Goal: Information Seeking & Learning: Compare options

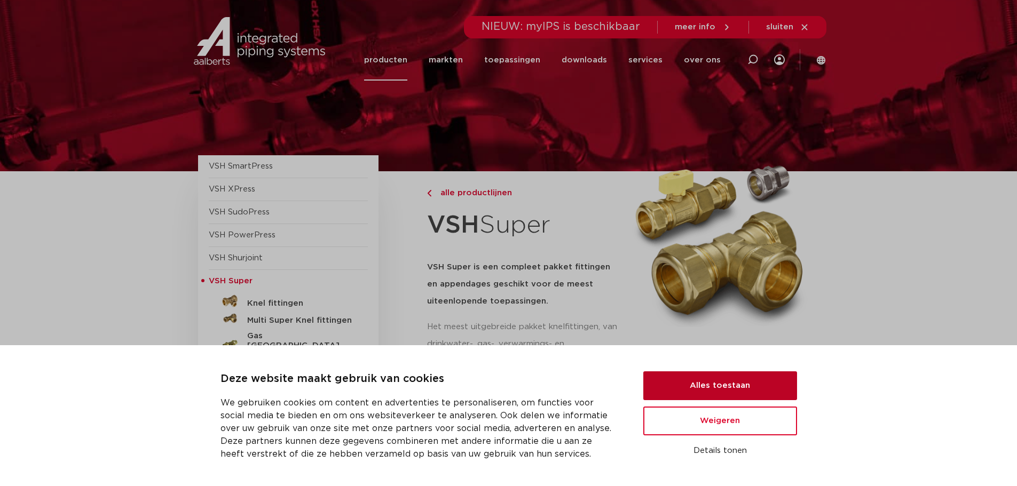
click at [730, 386] on button "Alles toestaan" at bounding box center [720, 386] width 154 height 29
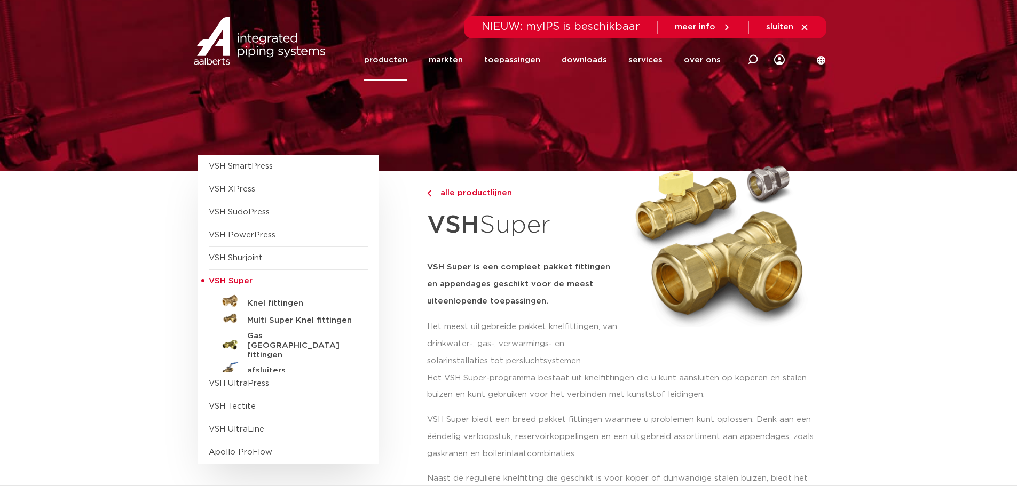
click at [243, 166] on span "VSH SmartPress" at bounding box center [241, 166] width 64 height 8
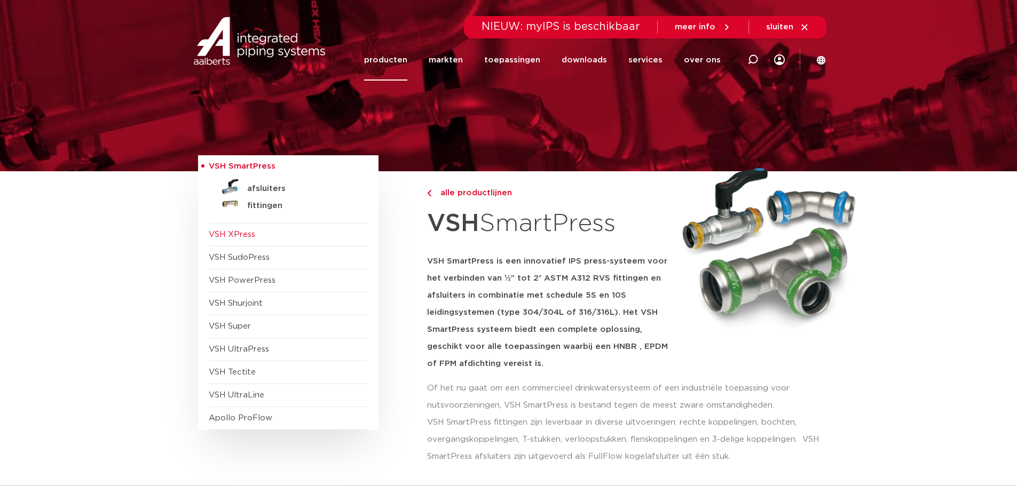
click at [259, 236] on span "VSH XPress" at bounding box center [288, 235] width 159 height 23
click at [245, 259] on span "VSH SudoPress" at bounding box center [239, 258] width 61 height 8
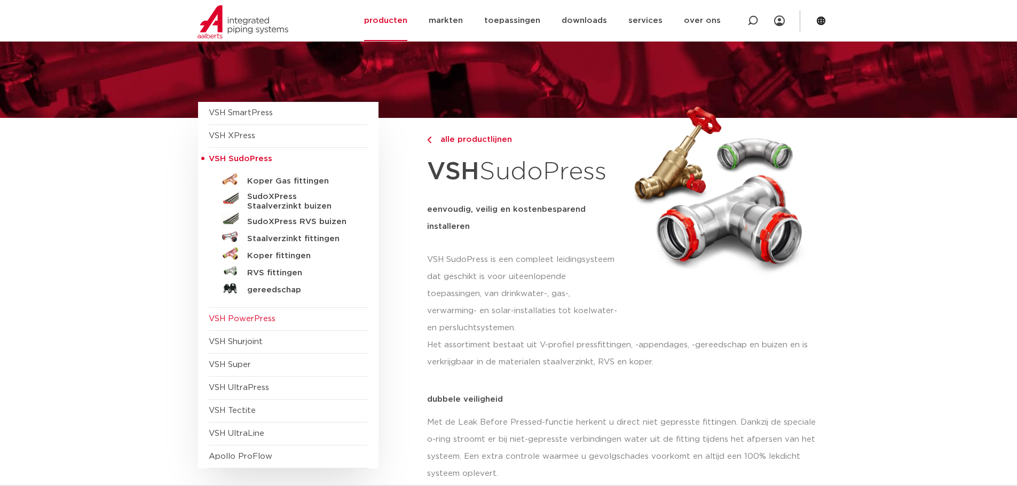
click at [255, 318] on span "VSH PowerPress" at bounding box center [242, 319] width 67 height 8
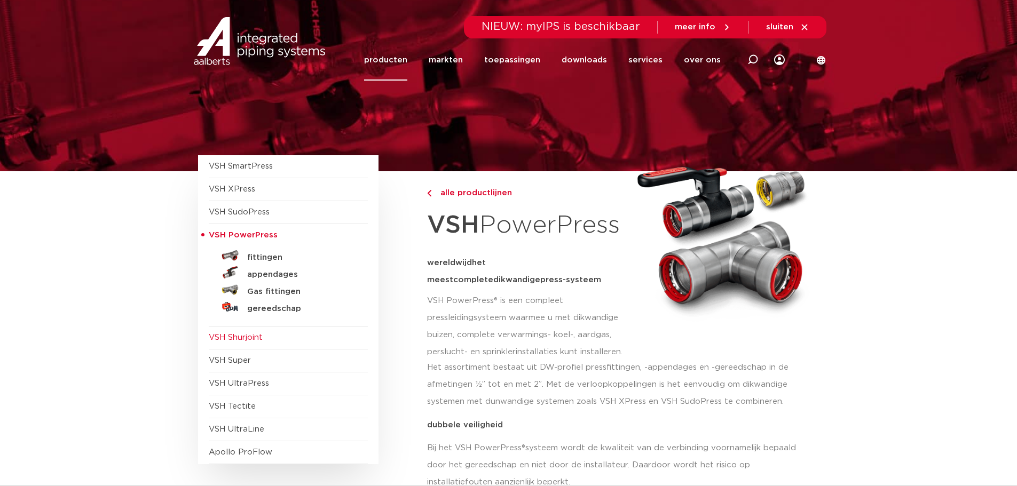
click at [245, 340] on span "VSH Shurjoint" at bounding box center [236, 338] width 54 height 8
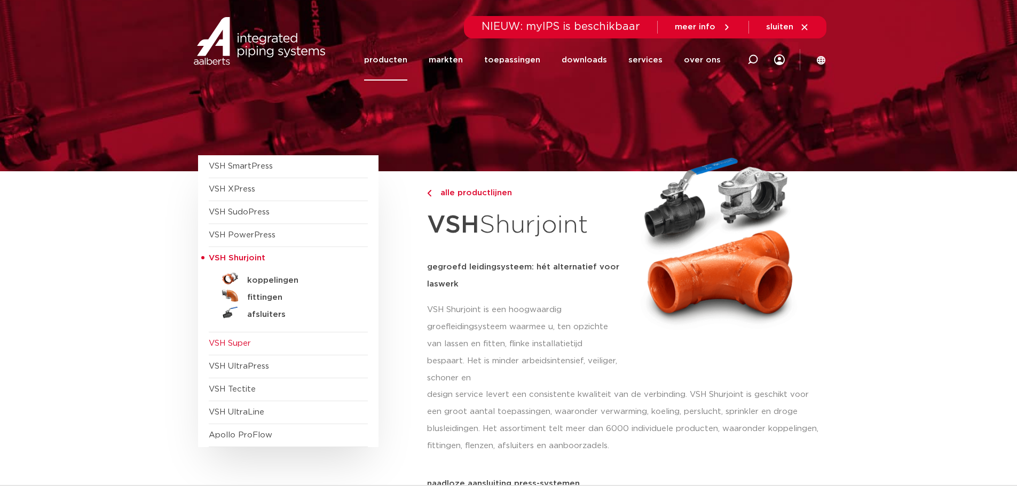
click at [246, 343] on span "VSH Super" at bounding box center [230, 344] width 42 height 8
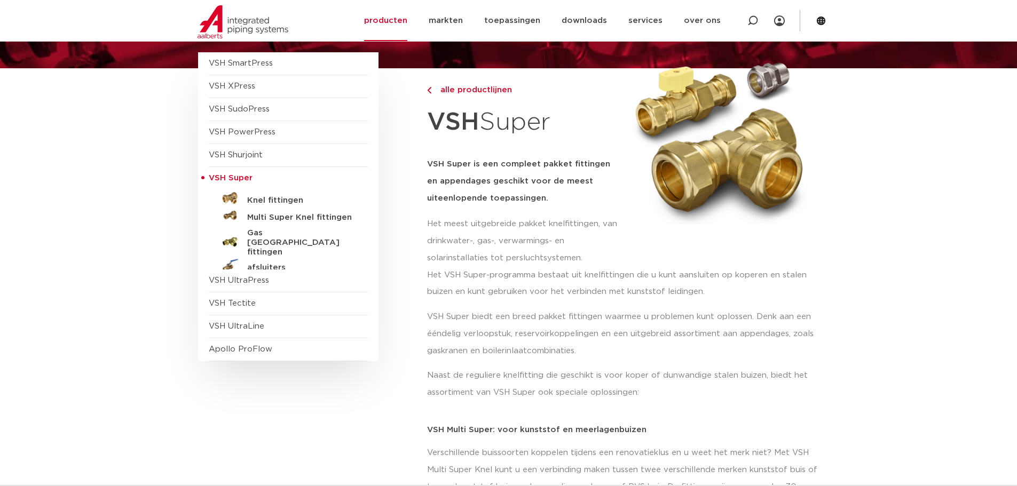
scroll to position [107, 0]
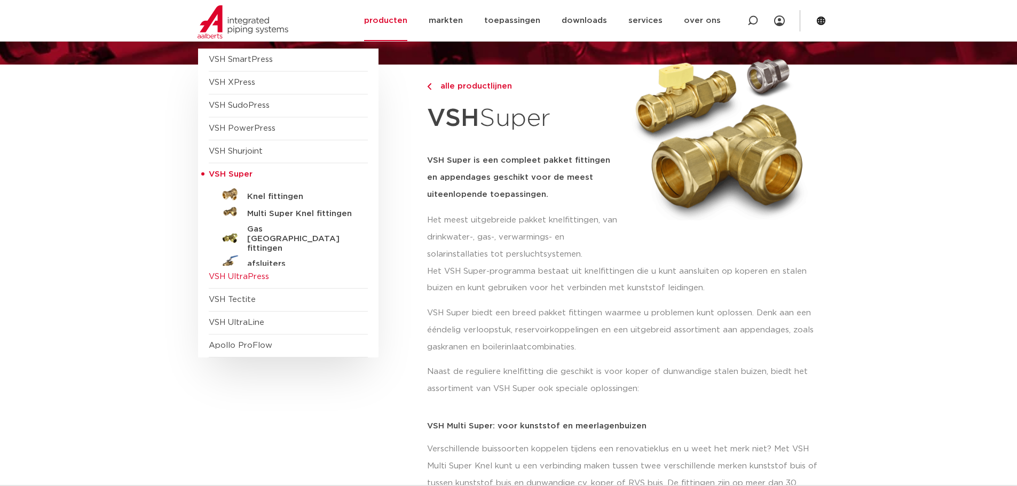
click at [260, 280] on span "VSH UltraPress" at bounding box center [239, 277] width 60 height 8
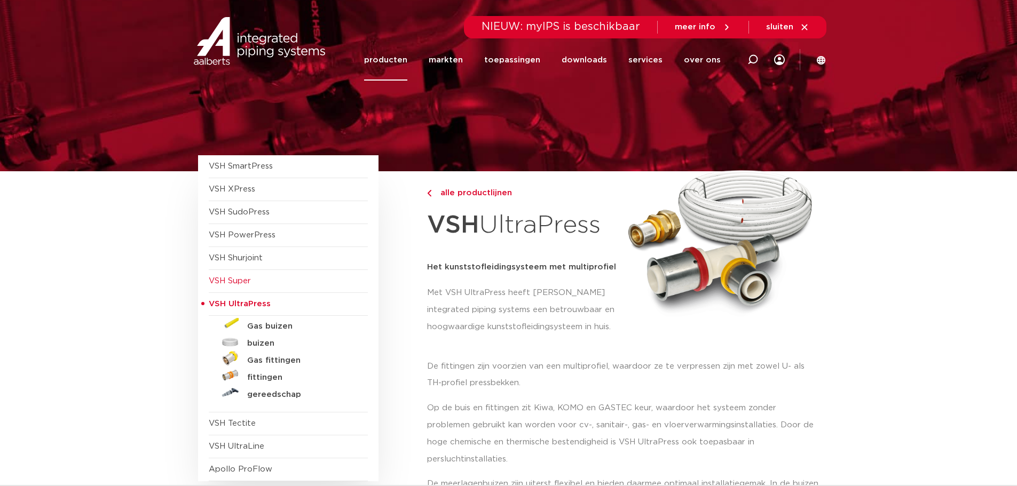
click at [239, 281] on span "VSH Super" at bounding box center [230, 281] width 42 height 8
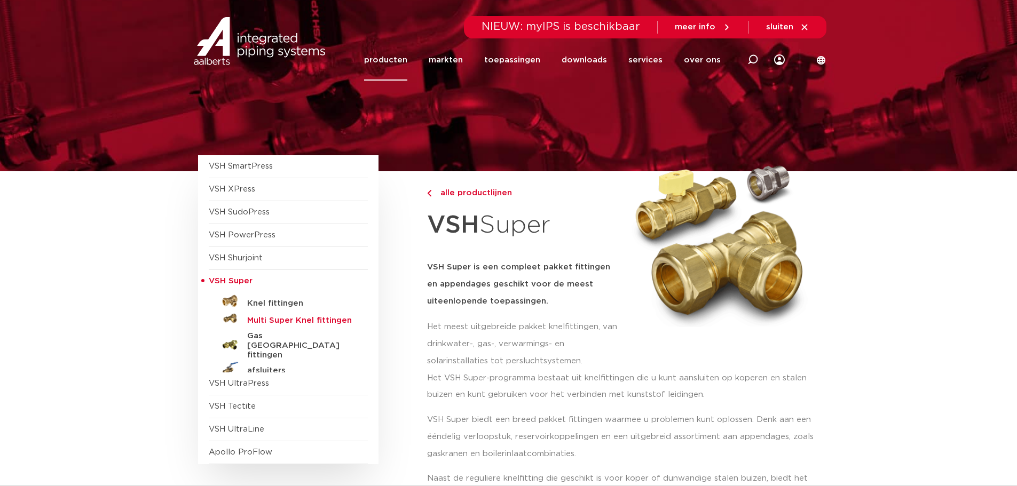
click at [281, 320] on h5 "Multi Super Knel fittingen" at bounding box center [300, 321] width 106 height 10
click at [292, 301] on h5 "Knel fittingen" at bounding box center [300, 304] width 106 height 10
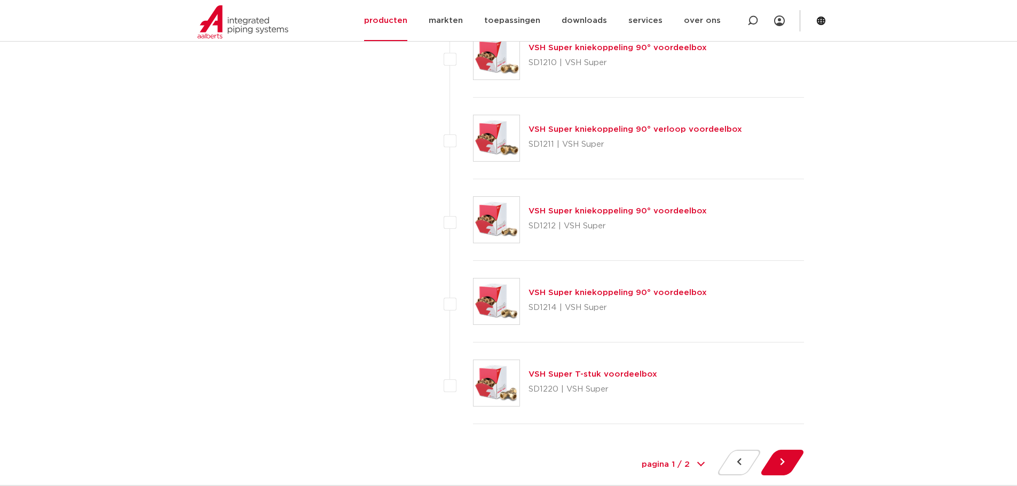
scroll to position [4752, 0]
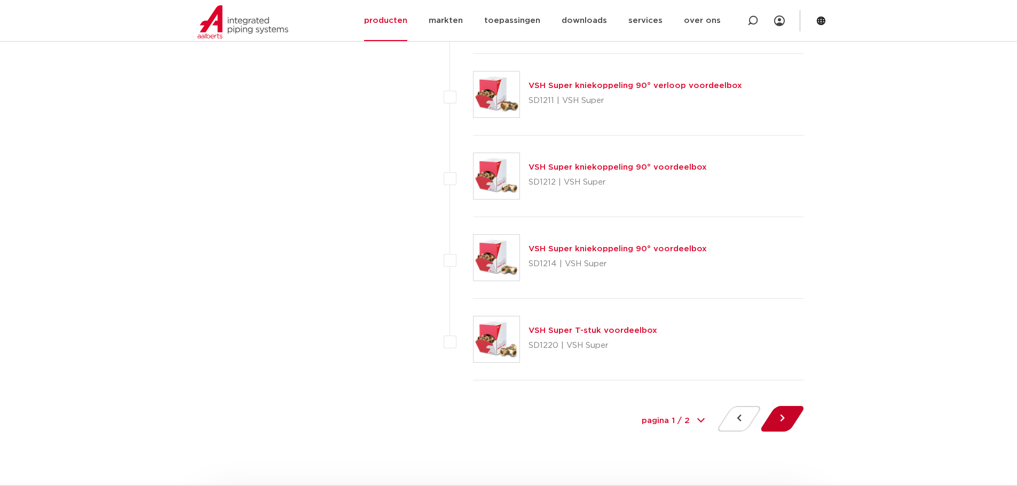
click at [775, 418] on button at bounding box center [782, 419] width 30 height 26
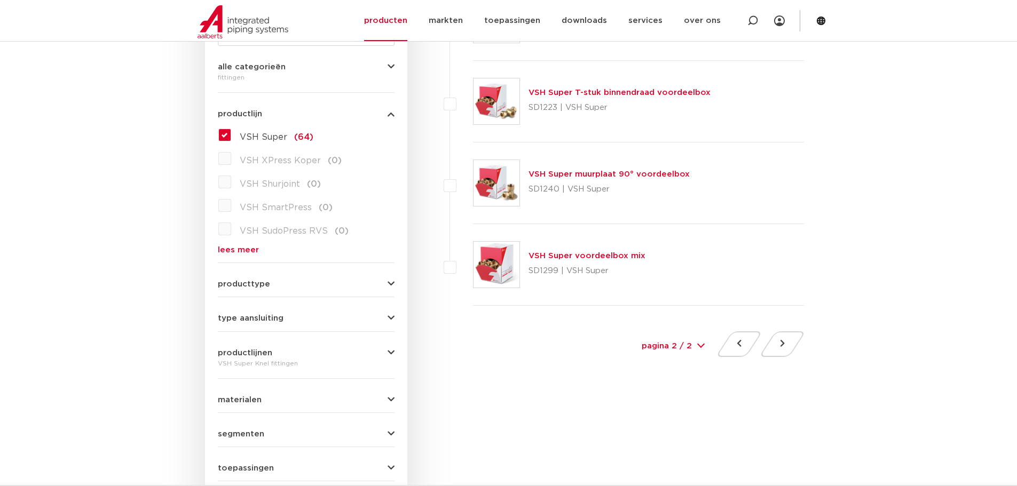
scroll to position [267, 0]
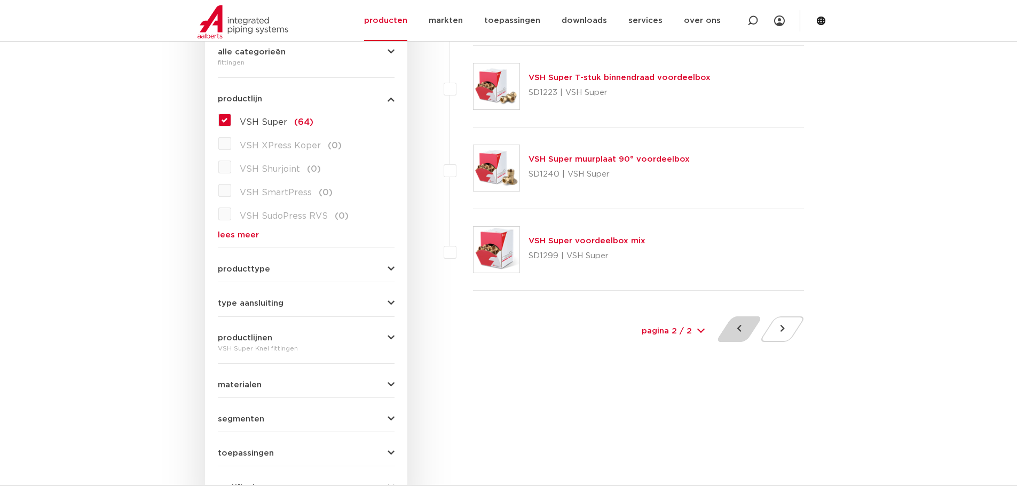
click at [741, 322] on button at bounding box center [739, 330] width 30 height 26
